Goal: Transaction & Acquisition: Purchase product/service

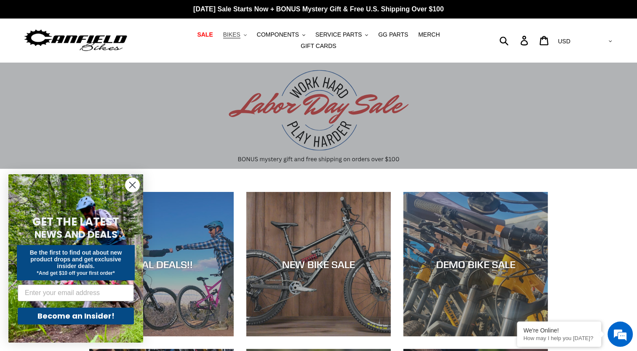
click at [223, 37] on span "BIKES" at bounding box center [231, 34] width 17 height 7
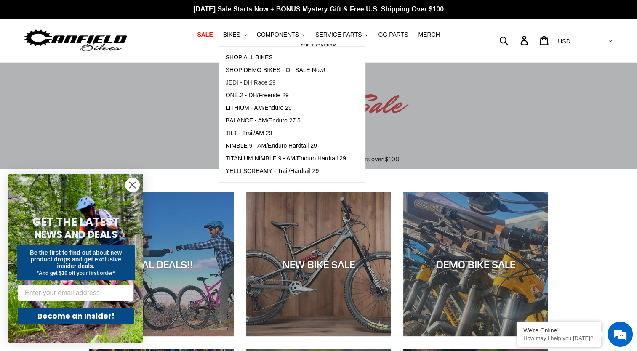
click at [247, 85] on span "JEDI - DH Race 29" at bounding box center [251, 82] width 50 height 7
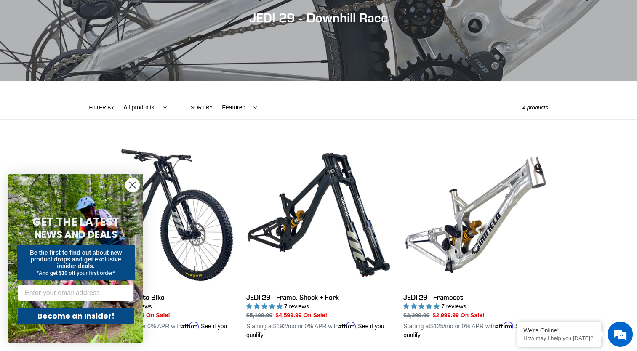
scroll to position [136, 0]
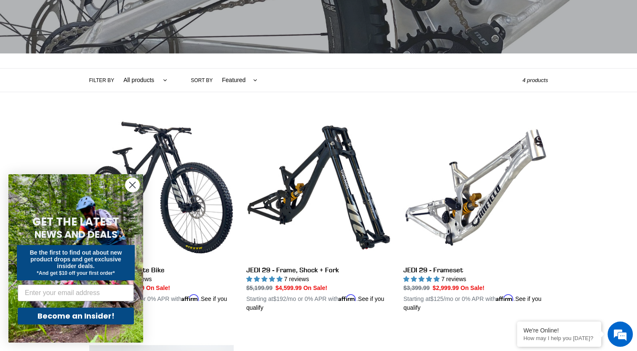
click at [131, 185] on circle "Close dialog" at bounding box center [133, 185] width 14 height 14
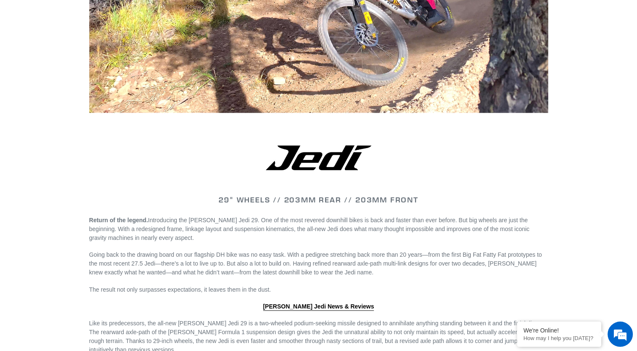
scroll to position [581, 0]
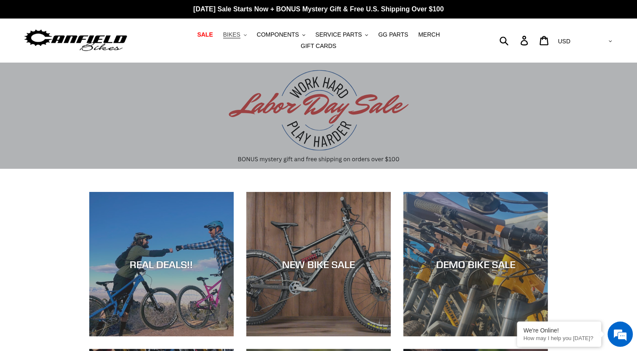
click at [226, 36] on button "BIKES .cls-1{fill:#231f20}" at bounding box center [235, 34] width 32 height 11
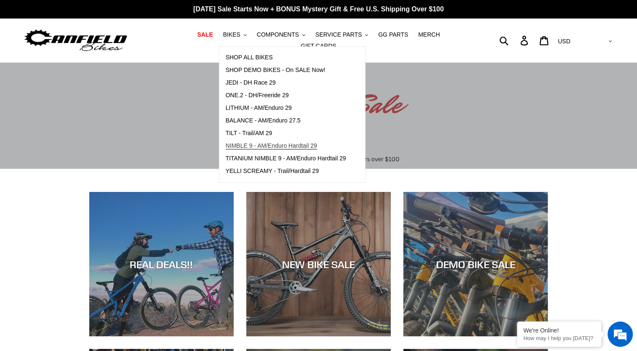
click at [254, 147] on span "NIMBLE 9 - AM/Enduro Hardtail 29" at bounding box center [271, 145] width 91 height 7
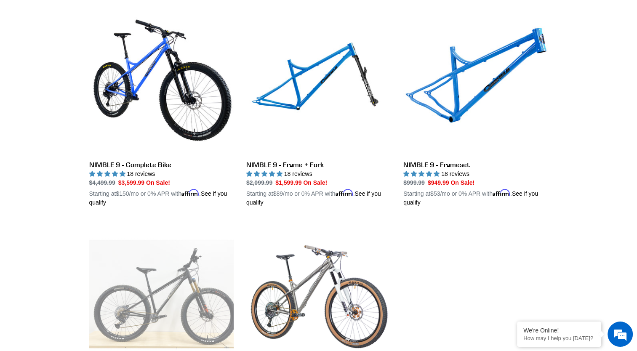
scroll to position [257, 0]
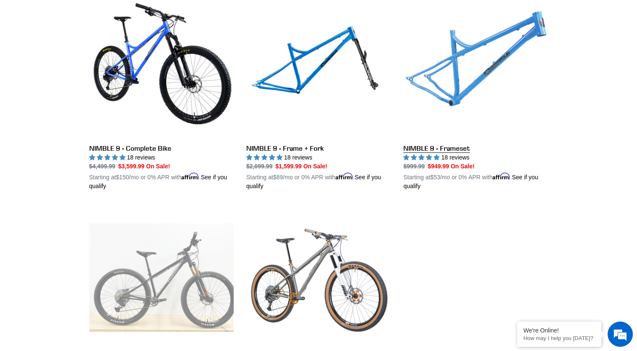
click at [490, 68] on link "NIMBLE 9 - Frameset" at bounding box center [476, 92] width 144 height 197
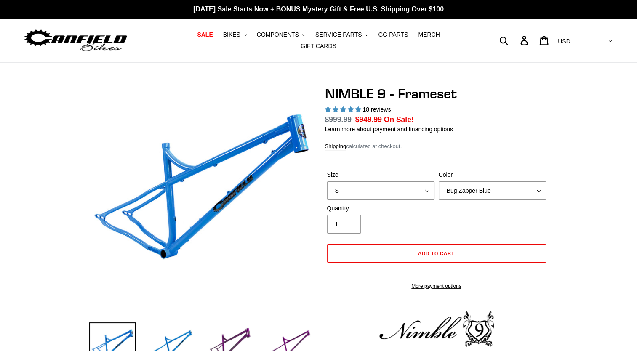
select select "highest-rating"
click at [430, 185] on select "S M L XL" at bounding box center [380, 191] width 107 height 19
select select "M"
click at [327, 182] on select "S M L XL" at bounding box center [380, 191] width 107 height 19
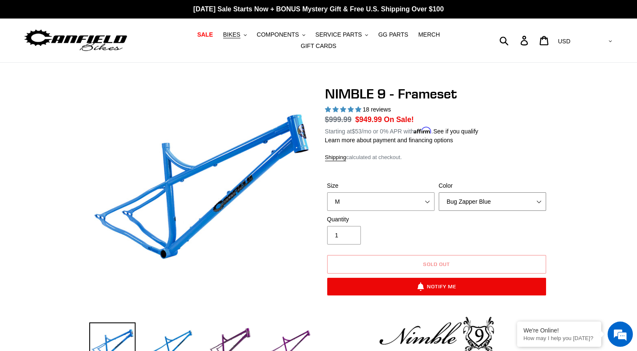
click at [486, 200] on select "Bug Zapper Blue Purple Haze -Sold Out Galaxy Black" at bounding box center [492, 201] width 107 height 19
click at [439, 192] on select "Bug Zapper Blue Purple Haze -Sold Out Galaxy Black" at bounding box center [492, 201] width 107 height 19
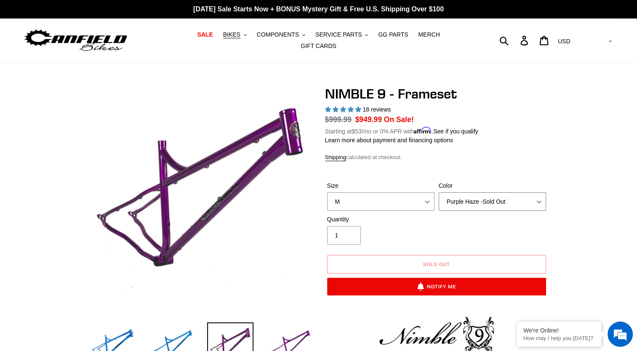
click at [493, 192] on select "Bug Zapper Blue Purple Haze -Sold Out Galaxy Black" at bounding box center [492, 201] width 107 height 19
select select "Galaxy Black"
click at [439, 192] on select "Bug Zapper Blue Purple Haze -Sold Out Galaxy Black" at bounding box center [492, 201] width 107 height 19
